Goal: Answer question/provide support: Answer question/provide support

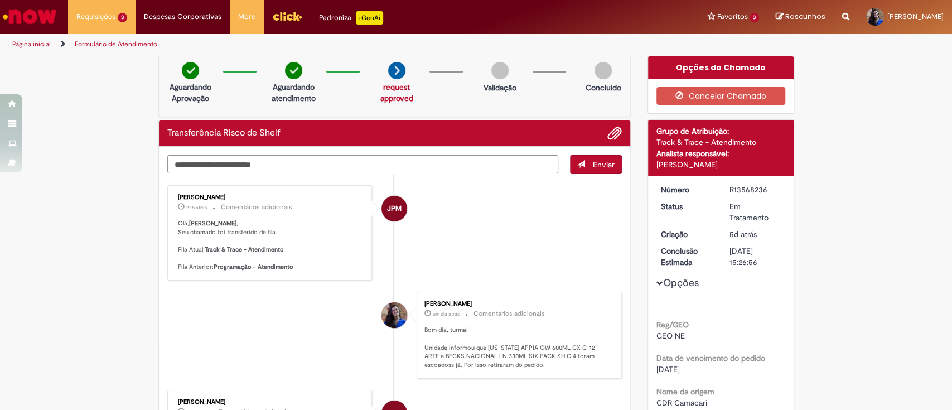
scroll to position [446, 0]
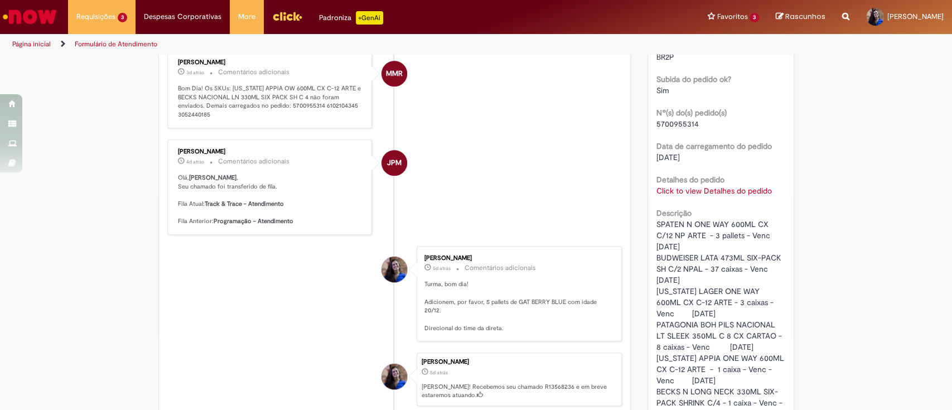
click at [0, 0] on link "Exibir Todas as Solicitações" at bounding box center [0, 0] width 0 height 0
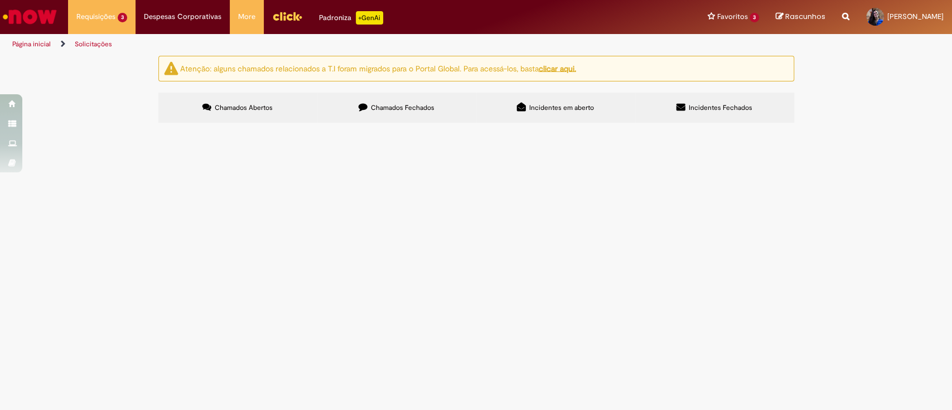
click at [0, 0] on span "R13568236" at bounding box center [0, 0] width 0 height 0
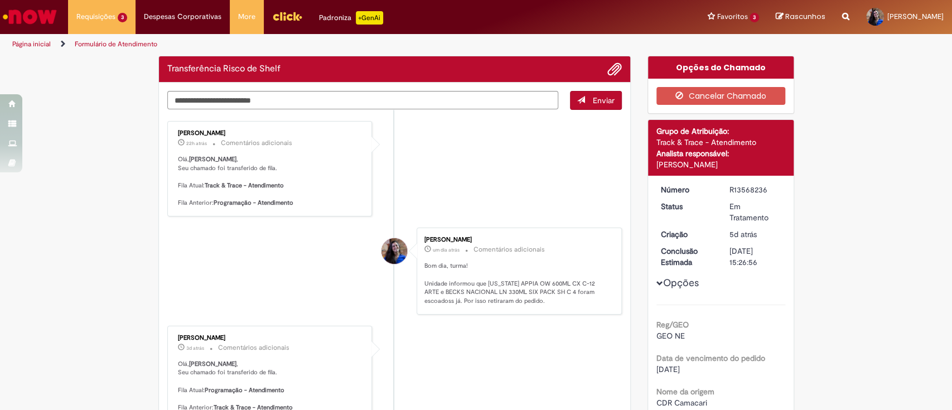
click at [457, 293] on p "Bom dia, turma! Unidade informou que [US_STATE] APPIA OW 600ML CX C-12 ARTE e B…" at bounding box center [518, 284] width 186 height 44
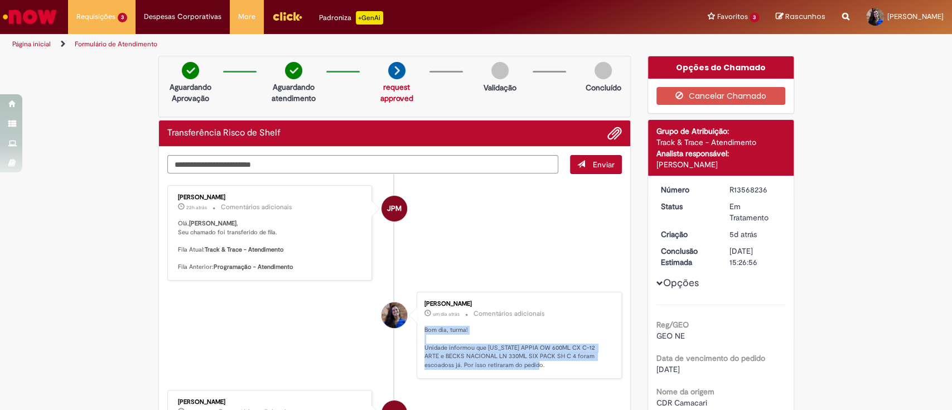
drag, startPoint x: 538, startPoint y: 361, endPoint x: 413, endPoint y: 325, distance: 130.7
click at [417, 325] on div "[PERSON_NAME] um dia atrás um dia atrás Comentários adicionais Bom dia, turma! …" at bounding box center [519, 335] width 205 height 87
copy p "Bom dia, turma! Unidade informou que [US_STATE] APPIA OW 600ML CX C-12 ARTE e B…"
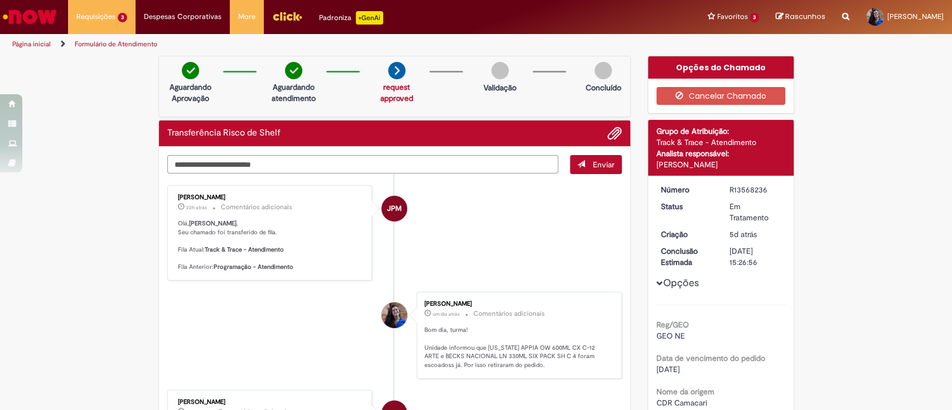
click at [417, 165] on textarea "Digite sua mensagem aqui..." at bounding box center [363, 164] width 392 height 19
paste textarea "**********"
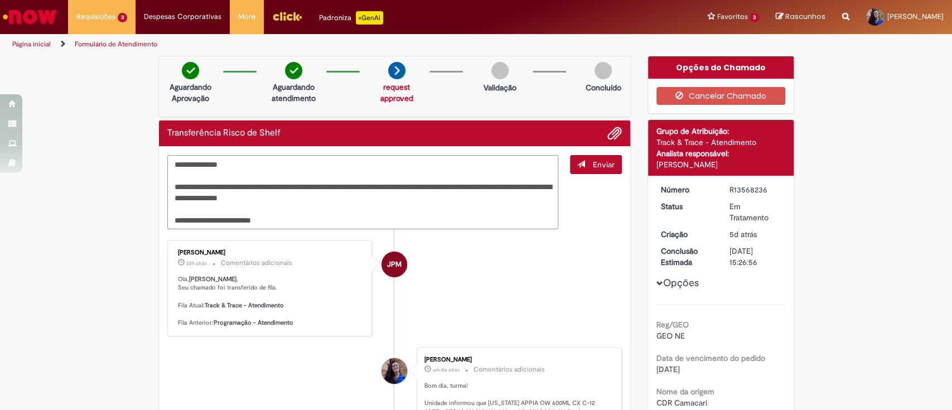
drag, startPoint x: 245, startPoint y: 167, endPoint x: 145, endPoint y: 163, distance: 100.5
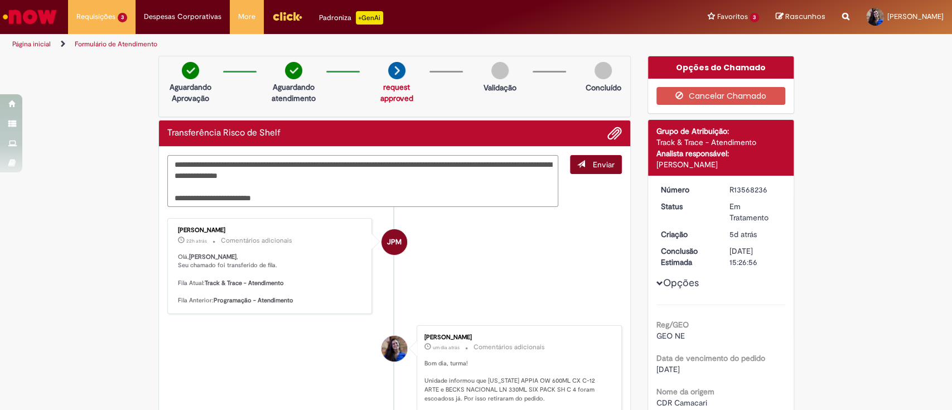
type textarea "**********"
click at [598, 172] on button "Enviar" at bounding box center [596, 164] width 52 height 19
